Goal: Task Accomplishment & Management: Manage account settings

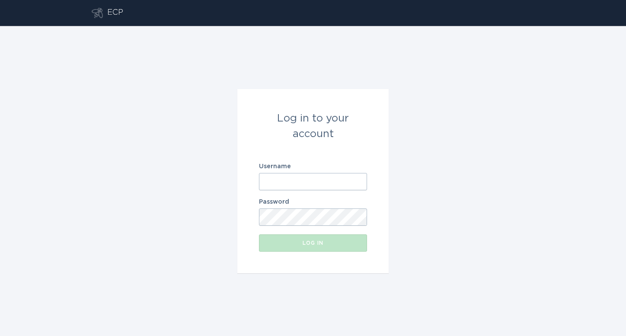
click at [281, 186] on input "Username" at bounding box center [313, 181] width 108 height 17
type input "[EMAIL_ADDRESS][DOMAIN_NAME]"
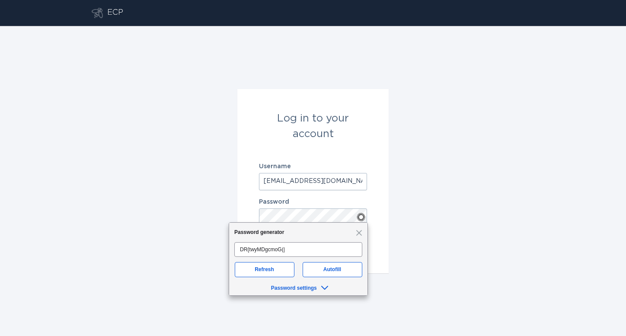
click at [448, 163] on div "Log in to your account Username [EMAIL_ADDRESS][DOMAIN_NAME] Password Log in" at bounding box center [313, 181] width 626 height 310
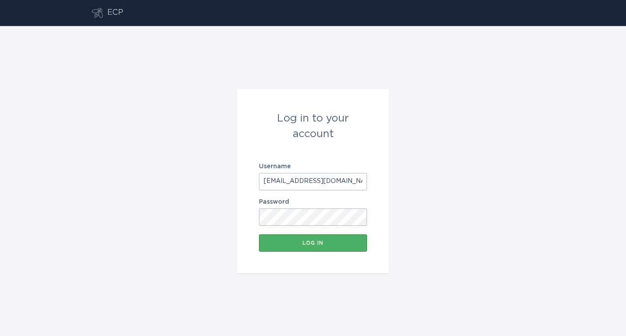
click at [300, 244] on div "Log in" at bounding box center [312, 242] width 99 height 5
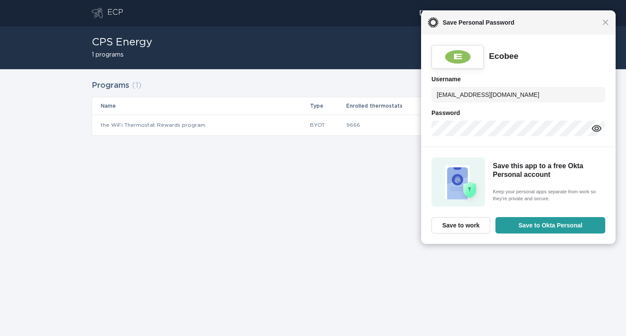
click at [350, 249] on div "ECP [EMAIL_ADDRESS][DOMAIN_NAME] Chevron CPS Energy 1 programs Create program P…" at bounding box center [313, 168] width 626 height 336
click at [607, 19] on span "Close" at bounding box center [605, 22] width 6 height 6
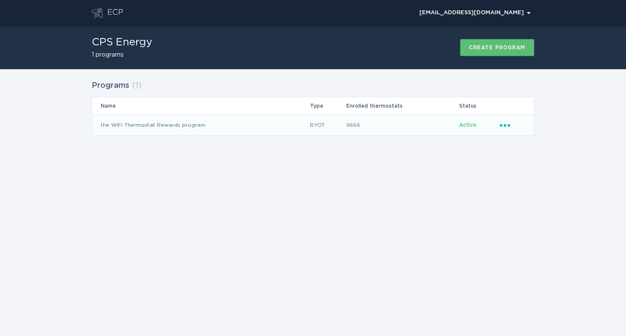
click at [505, 126] on icon "Popover menu" at bounding box center [505, 125] width 10 height 3
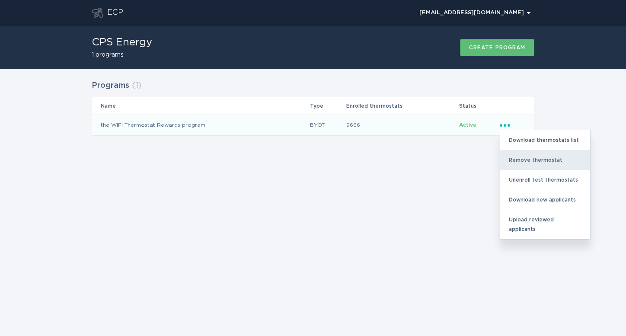
click at [519, 165] on div "Remove thermostat" at bounding box center [545, 160] width 90 height 20
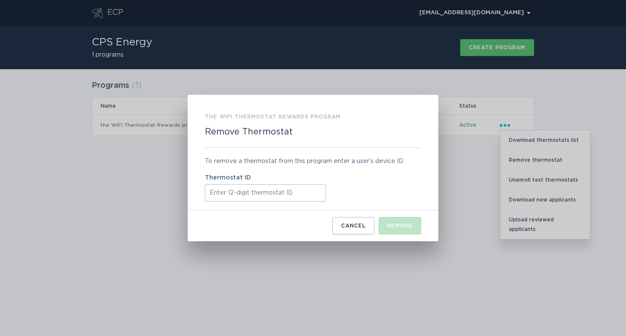
click at [239, 191] on input "Thermostat ID" at bounding box center [265, 192] width 121 height 17
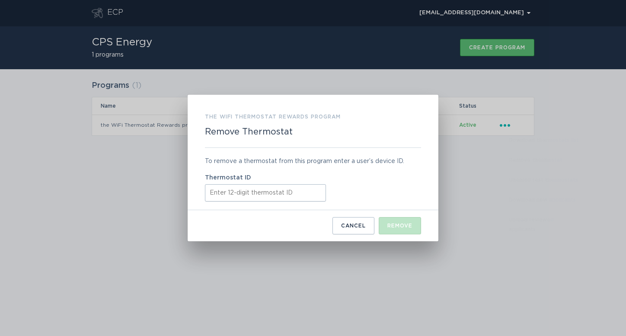
paste input "412894461089"
type input "412894461089"
click at [409, 228] on div "Remove" at bounding box center [399, 225] width 25 height 5
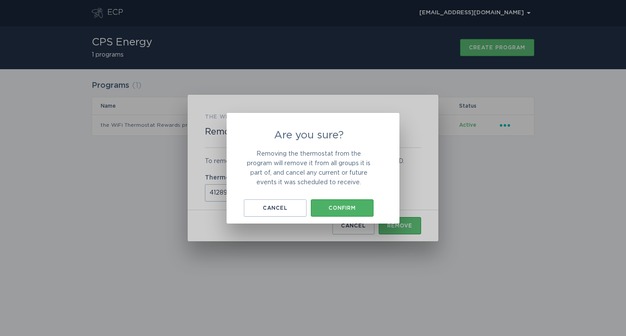
click at [361, 207] on div "Confirm" at bounding box center [342, 207] width 54 height 5
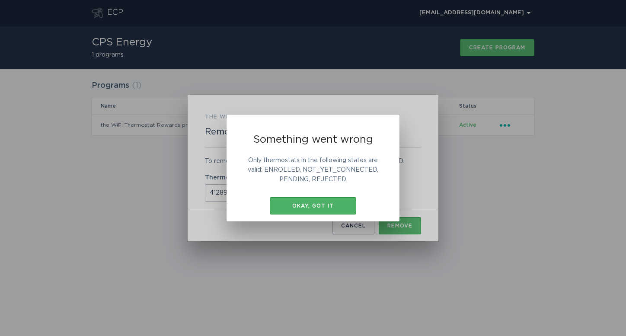
click at [321, 201] on button "Okay, got it" at bounding box center [313, 205] width 86 height 17
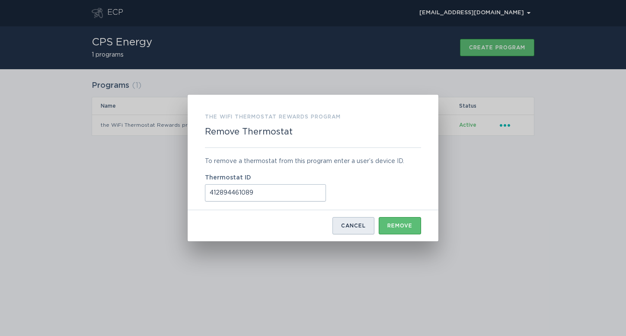
click at [357, 226] on div "Cancel" at bounding box center [353, 225] width 25 height 5
